Goal: Task Accomplishment & Management: Use online tool/utility

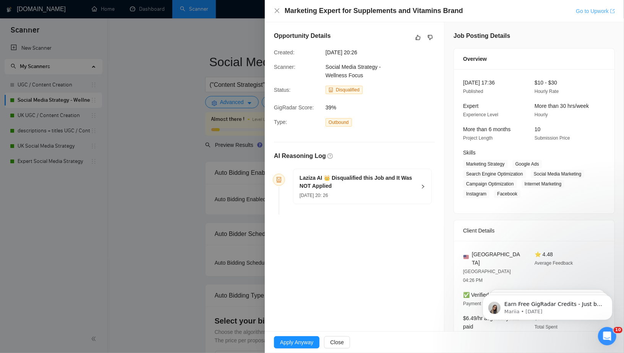
click at [592, 9] on link "Go to Upwork" at bounding box center [595, 11] width 39 height 6
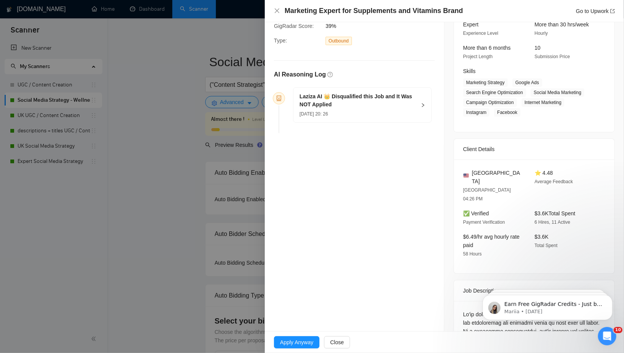
scroll to position [99, 0]
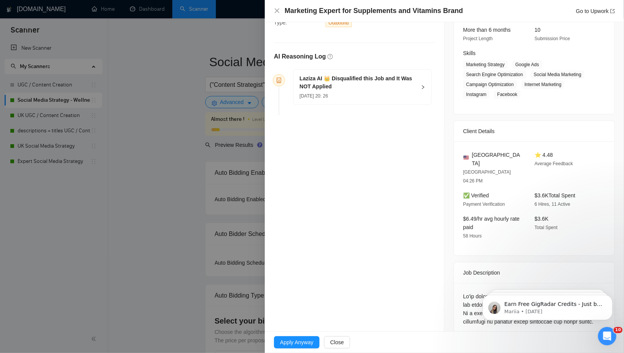
click at [244, 206] on div at bounding box center [312, 176] width 624 height 353
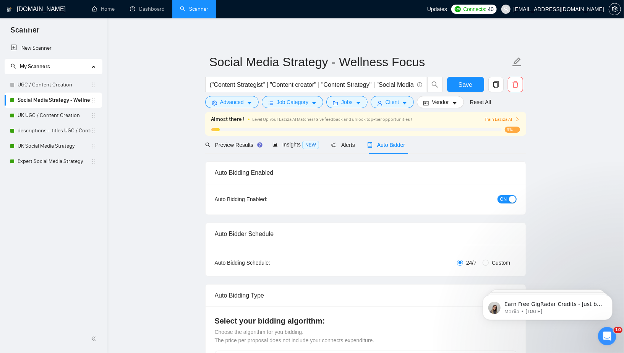
click at [201, 7] on link "Scanner" at bounding box center [194, 9] width 28 height 6
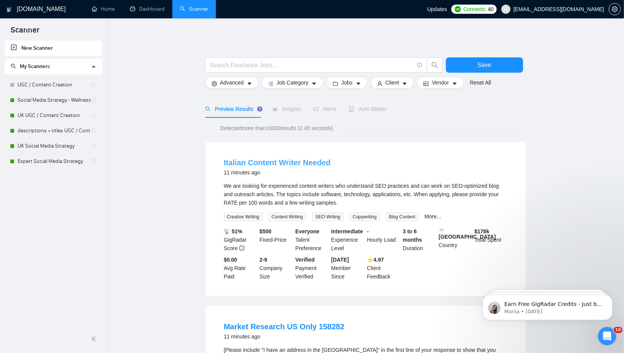
click at [274, 161] on link "Italian Content Writer Needed" at bounding box center [277, 162] width 107 height 8
click at [260, 204] on div "We are looking for experienced content writers who understand SEO practices and…" at bounding box center [365, 193] width 283 height 25
click at [241, 177] on div "Italian Content Writer Needed 11 minutes ago" at bounding box center [365, 168] width 283 height 22
click at [395, 256] on div "⭐️ 4.97 Client Feedback" at bounding box center [384, 267] width 36 height 25
click at [439, 215] on link "More..." at bounding box center [432, 216] width 17 height 6
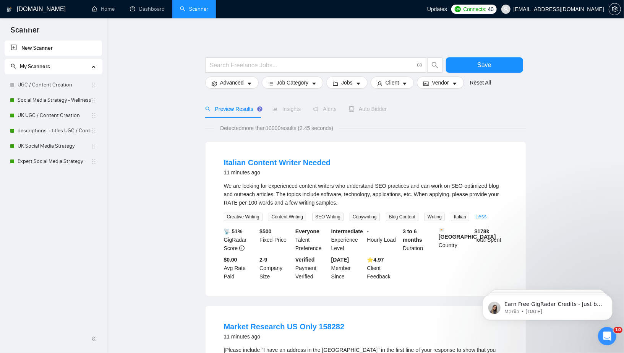
click at [487, 215] on link "Less" at bounding box center [480, 216] width 11 height 6
